Goal: Book appointment/travel/reservation

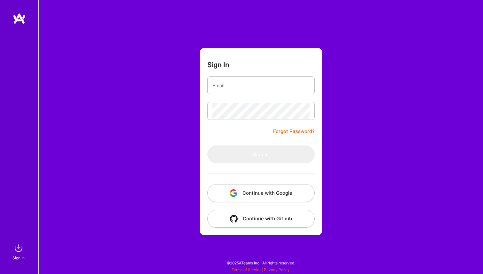
click at [274, 192] on button "Continue with Google" at bounding box center [260, 193] width 107 height 18
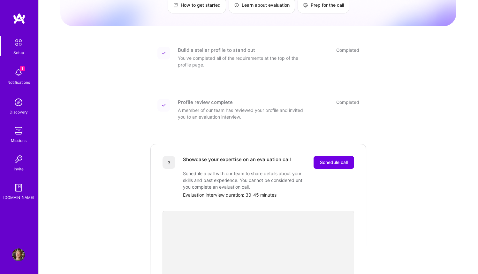
scroll to position [89, 0]
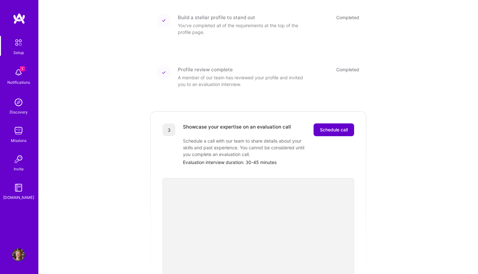
click at [330, 127] on span "Schedule call" at bounding box center [334, 130] width 28 height 6
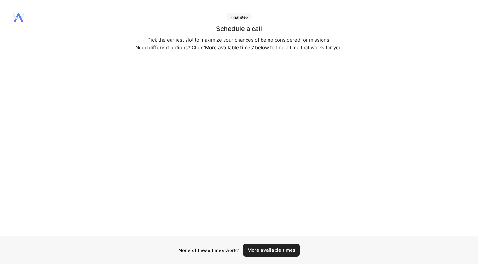
click at [262, 252] on button "More available times" at bounding box center [271, 250] width 57 height 13
click at [272, 250] on button "More available times" at bounding box center [271, 250] width 57 height 13
click at [276, 249] on button "More available times" at bounding box center [271, 250] width 57 height 13
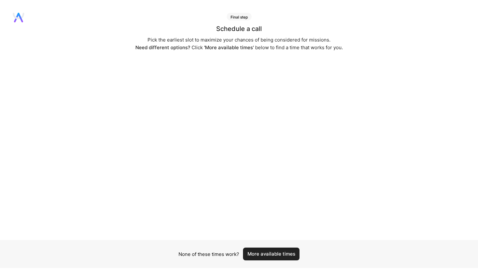
click at [290, 251] on button "More available times" at bounding box center [271, 254] width 57 height 13
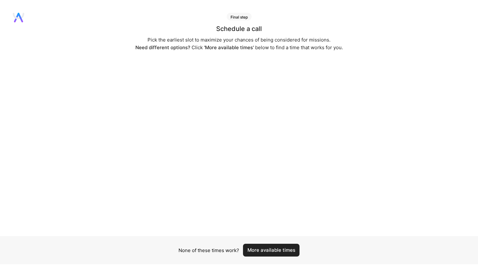
click at [285, 252] on button "More available times" at bounding box center [271, 250] width 57 height 13
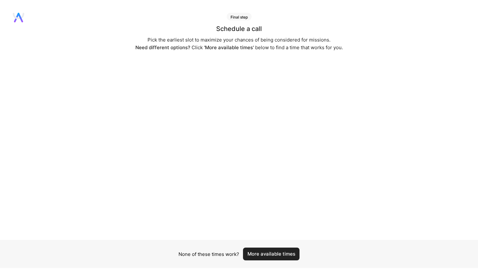
click at [288, 255] on button "More available times" at bounding box center [271, 254] width 57 height 13
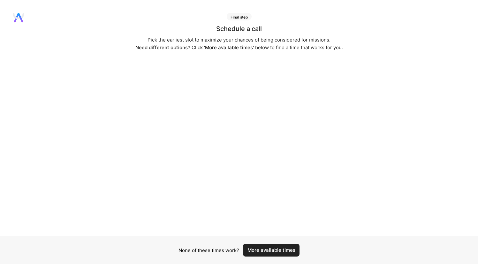
click at [276, 248] on button "More available times" at bounding box center [271, 250] width 57 height 13
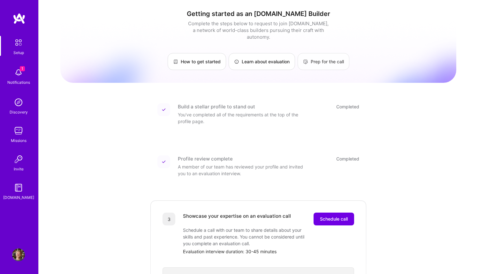
click at [333, 57] on link "Prep for the call" at bounding box center [324, 61] width 52 height 17
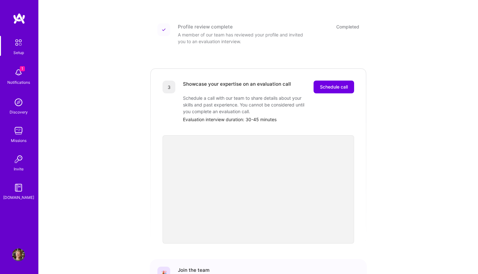
scroll to position [66, 0]
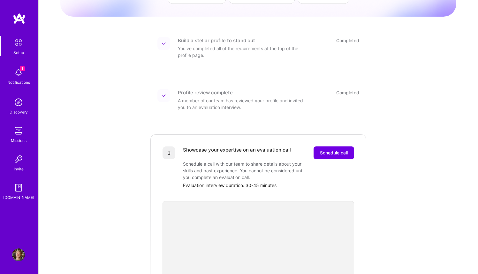
click at [18, 78] on img at bounding box center [18, 72] width 13 height 13
click at [17, 46] on img at bounding box center [18, 42] width 13 height 13
click at [22, 104] on img at bounding box center [18, 102] width 13 height 13
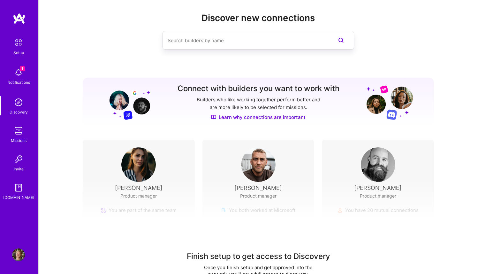
scroll to position [32, 0]
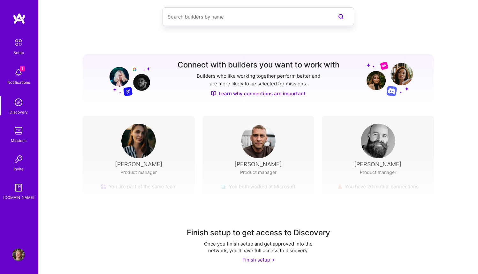
click at [23, 107] on img at bounding box center [18, 102] width 13 height 13
click at [20, 132] on img at bounding box center [18, 130] width 13 height 13
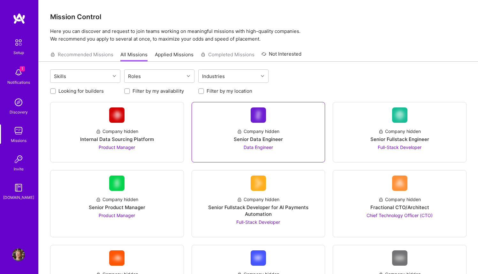
scroll to position [62, 0]
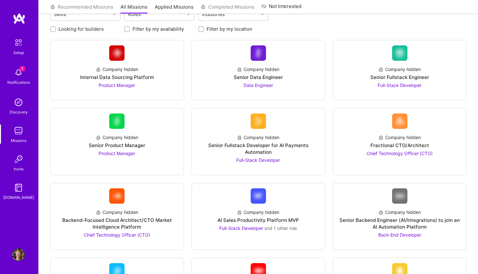
click at [203, 29] on input "Filter by my location" at bounding box center [202, 29] width 4 height 4
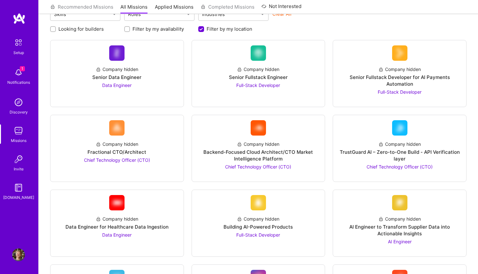
click at [203, 29] on input "Filter by my location" at bounding box center [202, 30] width 6 height 6
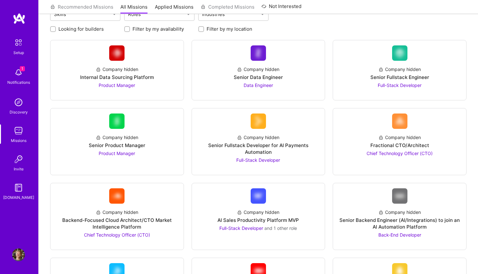
click at [203, 30] on div at bounding box center [201, 29] width 6 height 6
click at [203, 29] on input "Filter by my location" at bounding box center [202, 29] width 4 height 4
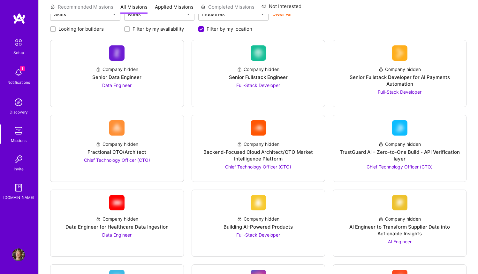
click at [203, 29] on input "Filter by my location" at bounding box center [202, 30] width 6 height 6
checkbox input "false"
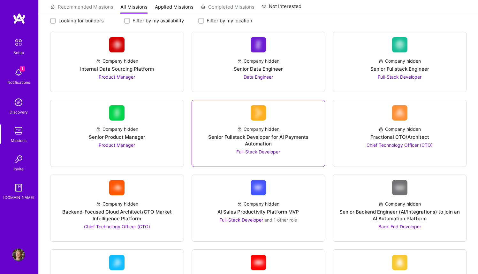
scroll to position [5, 0]
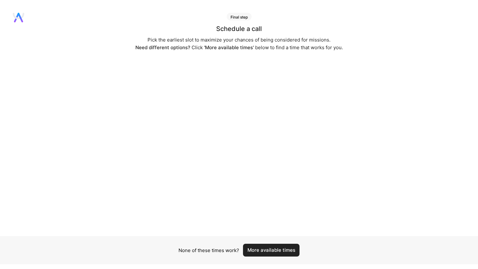
click at [270, 250] on button "More available times" at bounding box center [271, 250] width 57 height 13
click at [271, 252] on button "More available times" at bounding box center [271, 250] width 57 height 13
click at [274, 251] on button "More available times" at bounding box center [271, 250] width 57 height 13
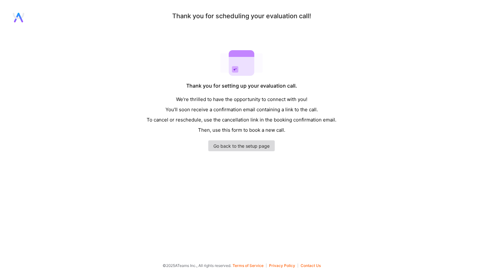
click at [266, 147] on link "Go back to the setup page" at bounding box center [241, 145] width 66 height 11
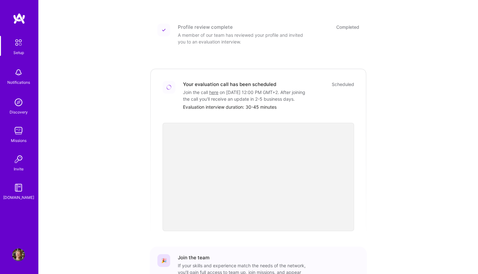
scroll to position [157, 0]
